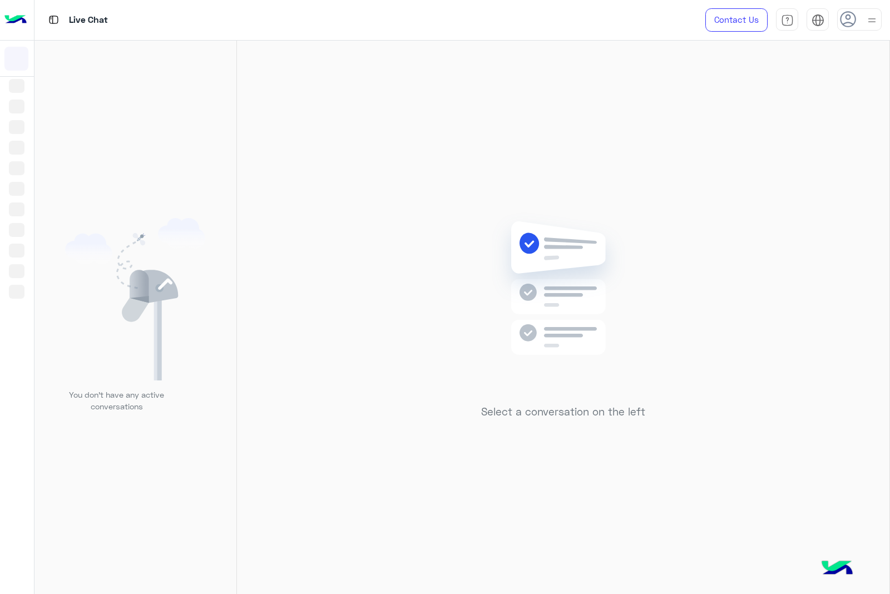
click at [860, 25] on div at bounding box center [860, 19] width 45 height 22
click at [255, 150] on div "Select a conversation on the left" at bounding box center [563, 320] width 653 height 558
click at [869, 20] on img at bounding box center [872, 20] width 14 height 14
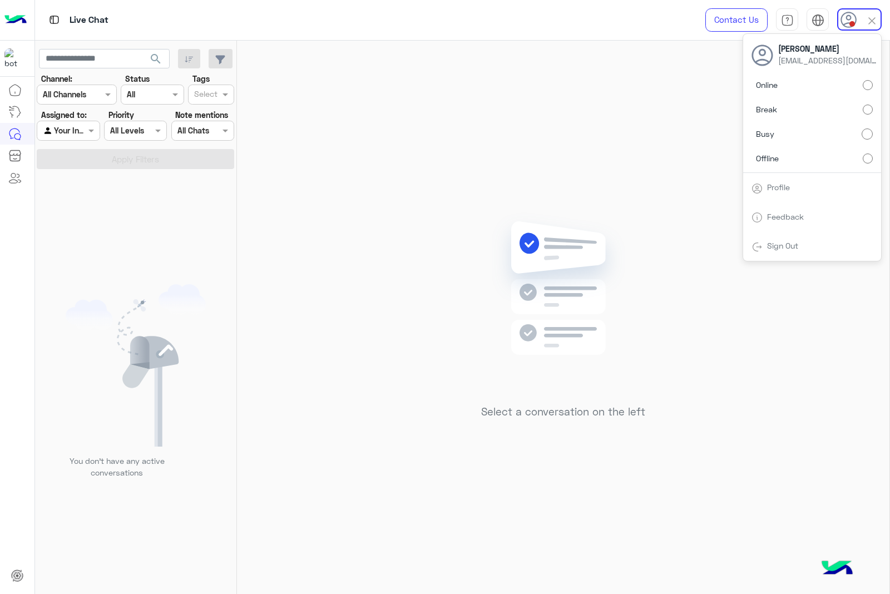
click at [861, 80] on label "Online" at bounding box center [812, 85] width 121 height 20
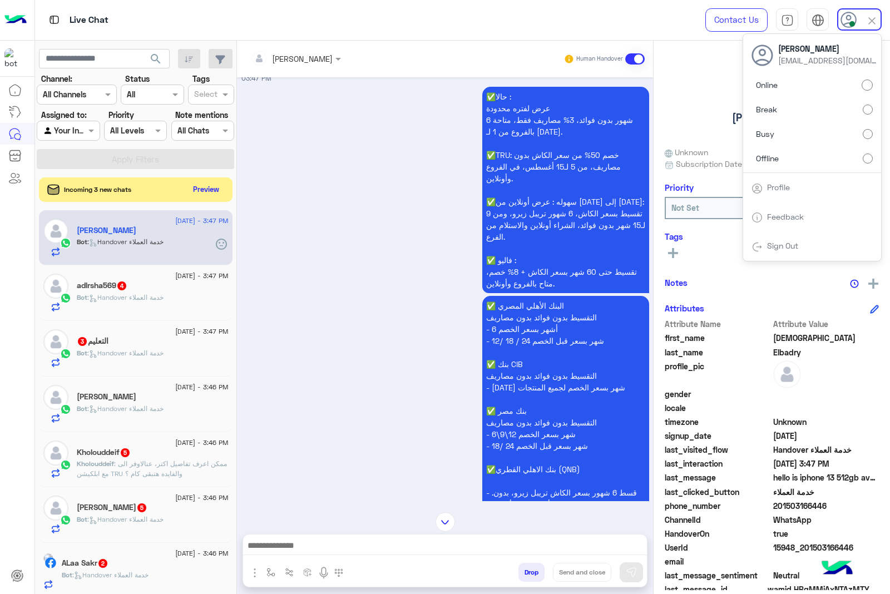
click at [391, 302] on div "✅حالا : عرض لفتره محدودة 6 شهور بدون فوائد، 3% مصاريف فقط، متاحة بالفروع من 1 ل…" at bounding box center [446, 321] width 408 height 475
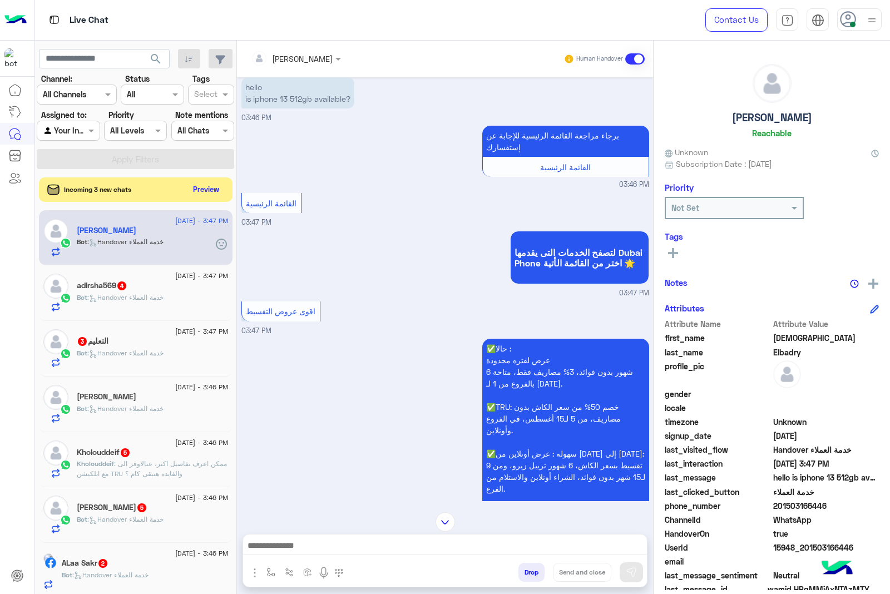
scroll to position [104, 0]
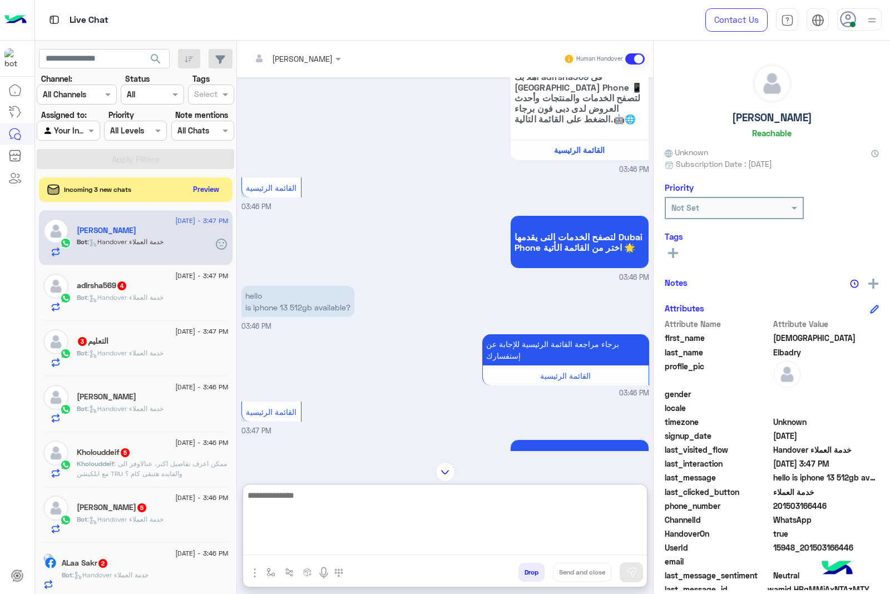
click at [374, 547] on textarea at bounding box center [445, 522] width 404 height 67
paste textarea "**********"
type textarea "**********"
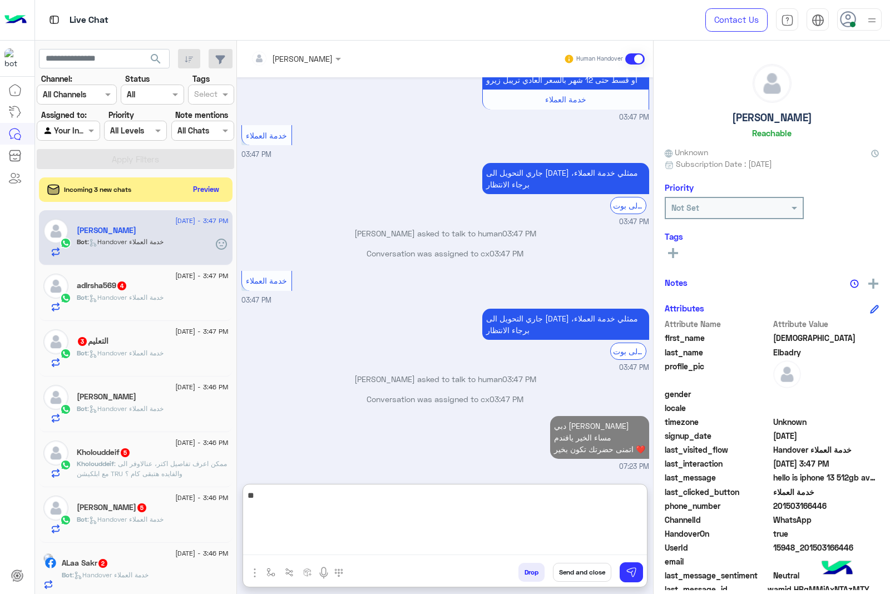
type textarea "*"
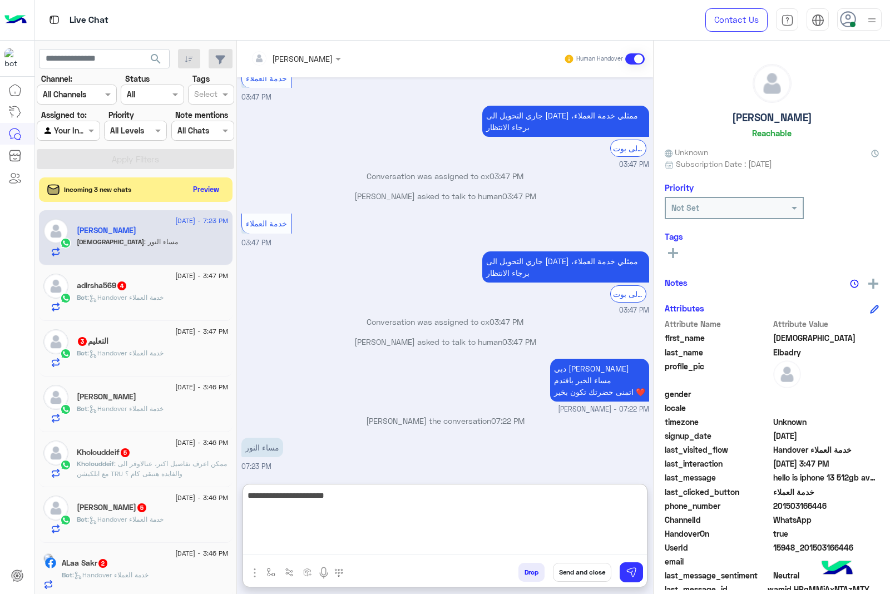
scroll to position [1629, 0]
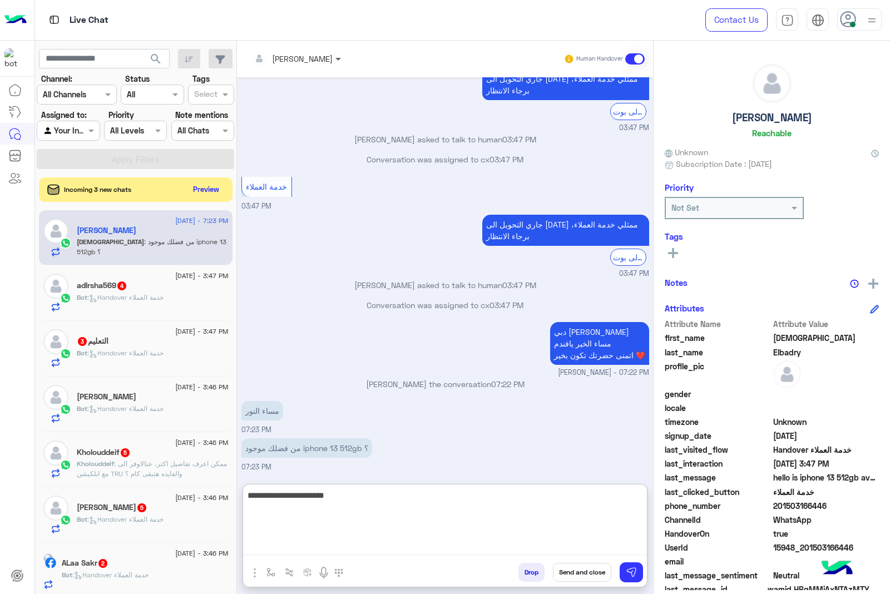
type textarea "**********"
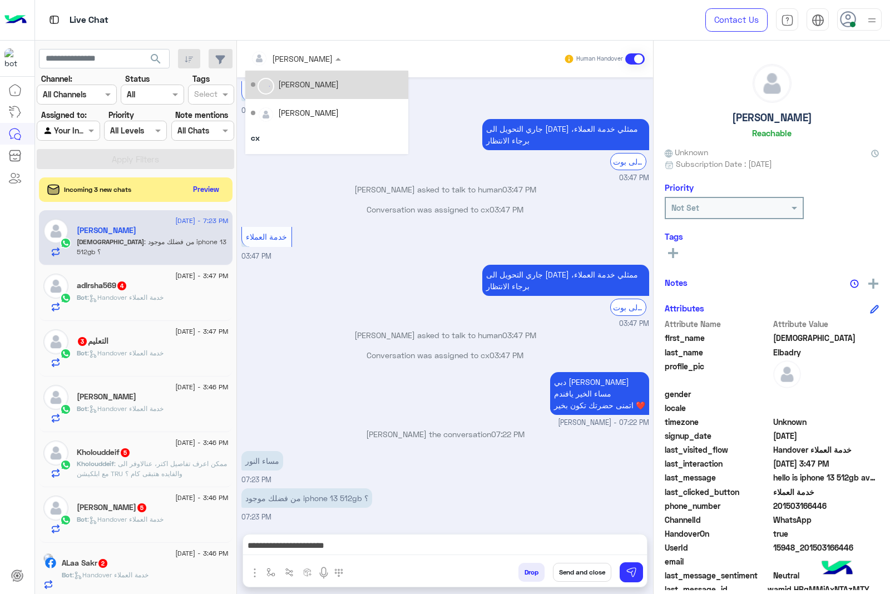
click at [335, 61] on span at bounding box center [340, 59] width 14 height 12
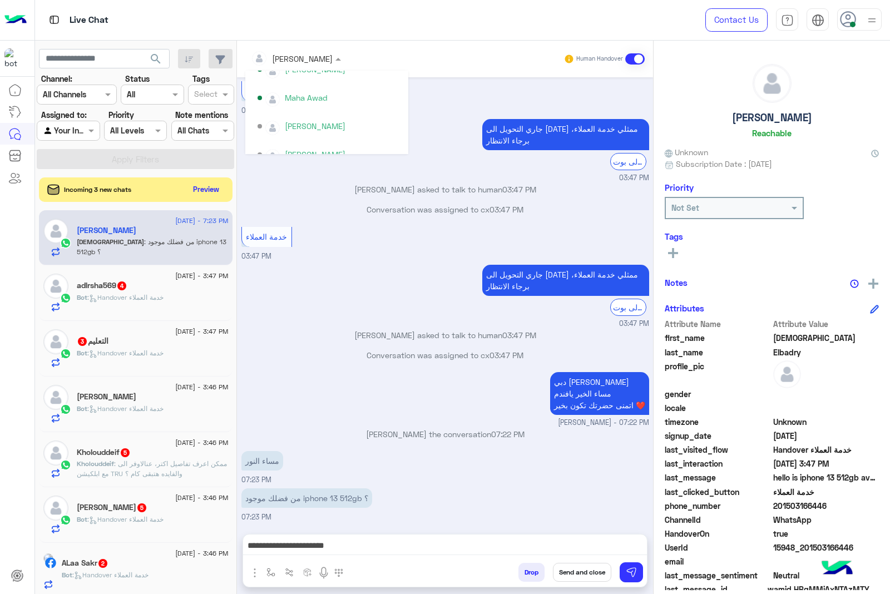
scroll to position [417, 0]
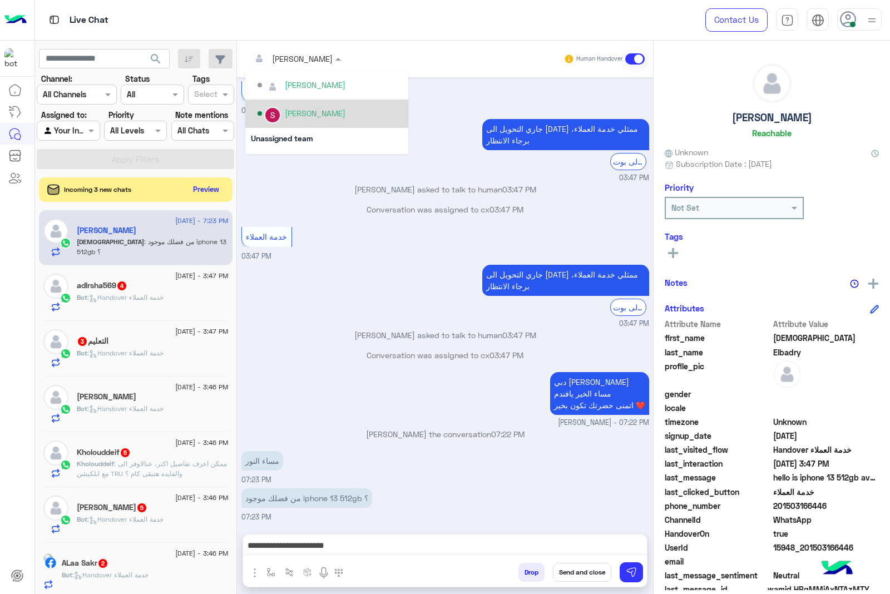
click at [345, 123] on div "[PERSON_NAME]" at bounding box center [326, 114] width 163 height 28
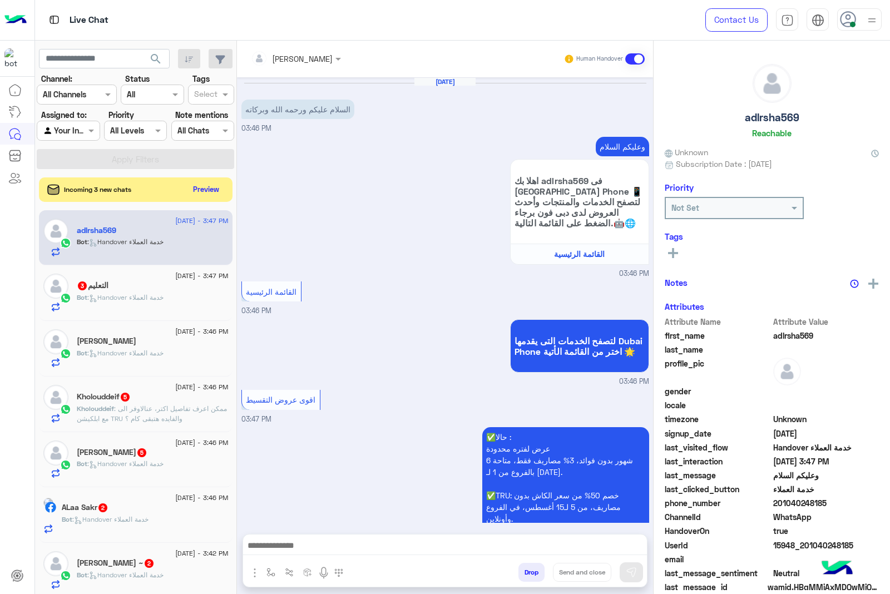
scroll to position [533, 0]
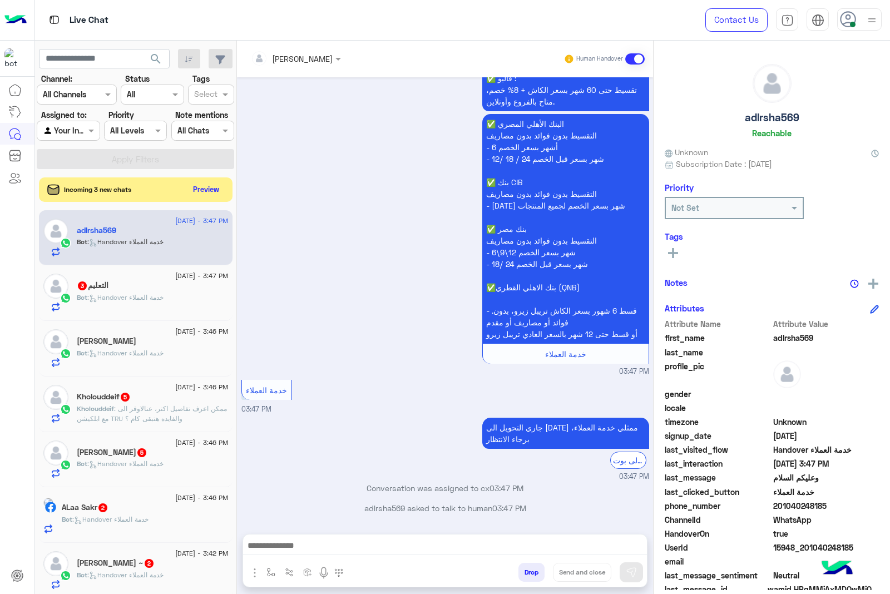
click at [851, 29] on div at bounding box center [860, 19] width 45 height 22
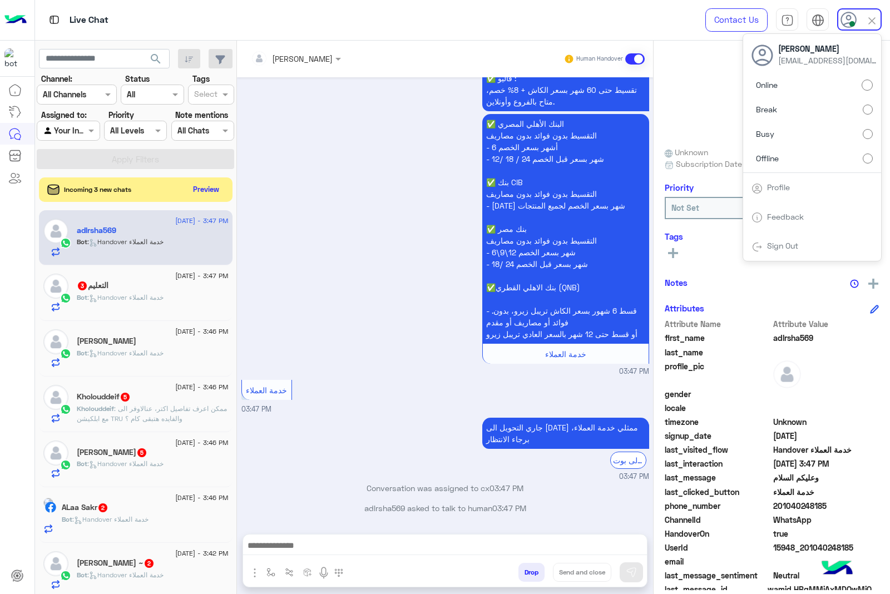
click at [827, 131] on label "Busy" at bounding box center [812, 134] width 121 height 20
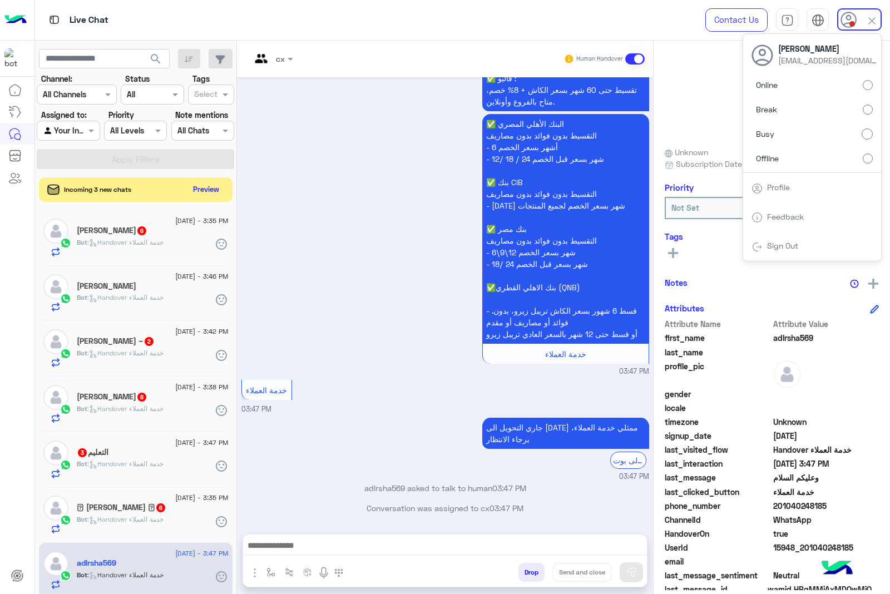
click at [152, 58] on span "search" at bounding box center [155, 58] width 13 height 13
